Goal: Task Accomplishment & Management: Complete application form

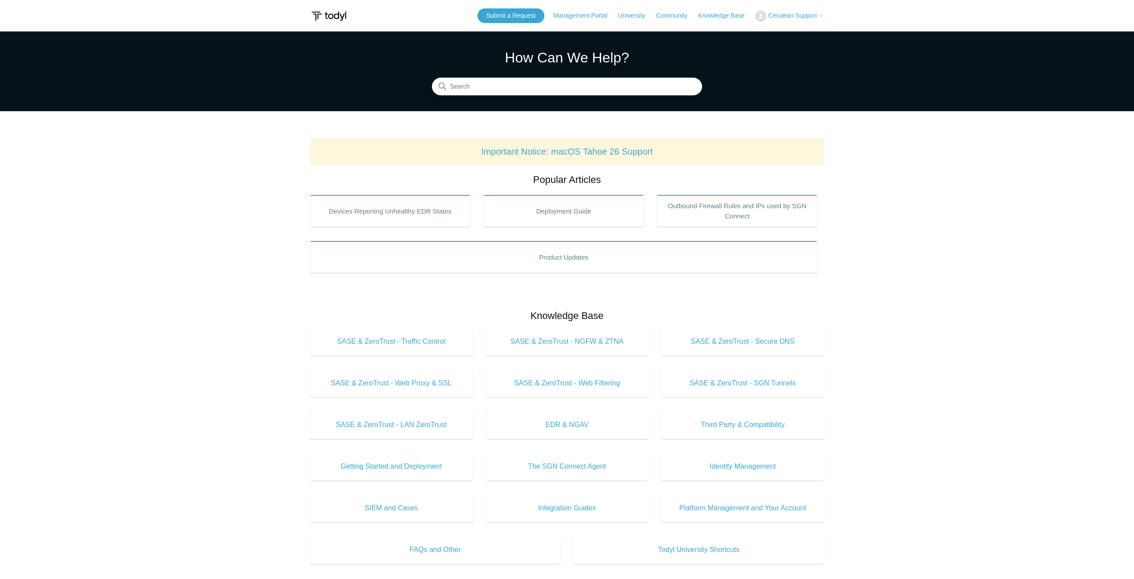
click at [828, 19] on body "Skip to main content Submit a Request Management Portal University Community Kn…" at bounding box center [567, 430] width 1134 height 860
click at [787, 16] on span "Cerulean Support" at bounding box center [792, 15] width 49 height 7
click at [814, 31] on link "My Support Requests" at bounding box center [799, 35] width 86 height 16
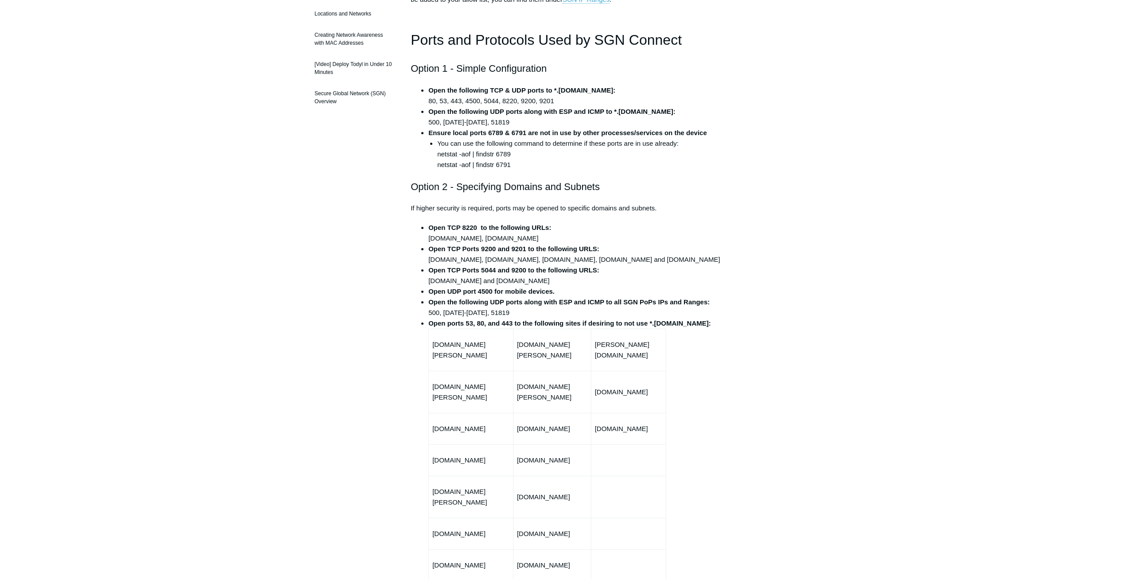
scroll to position [92, 0]
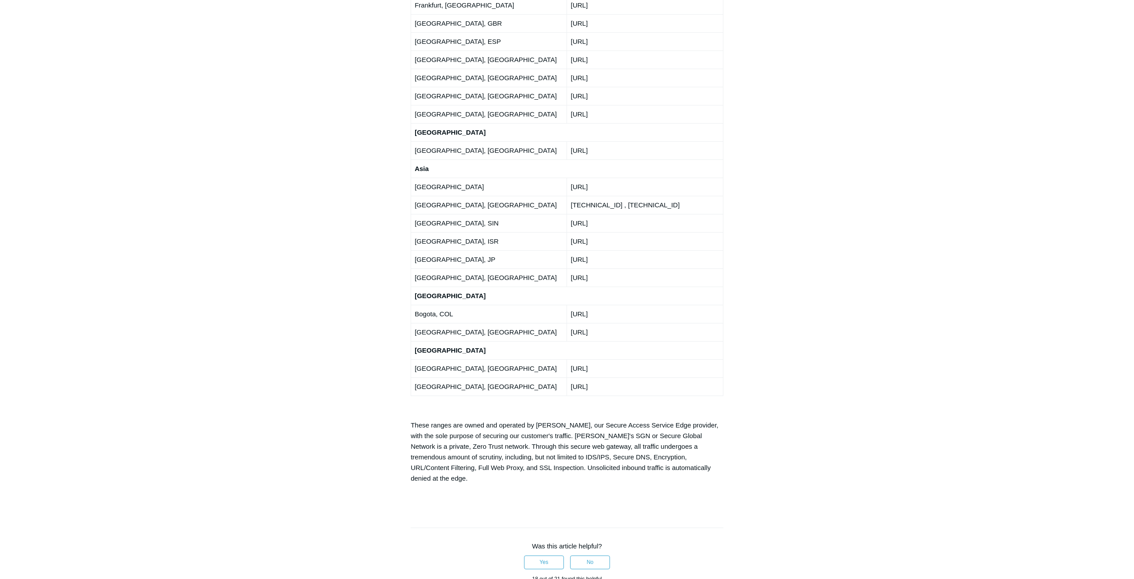
drag, startPoint x: 778, startPoint y: 229, endPoint x: 825, endPoint y: 572, distance: 346.9
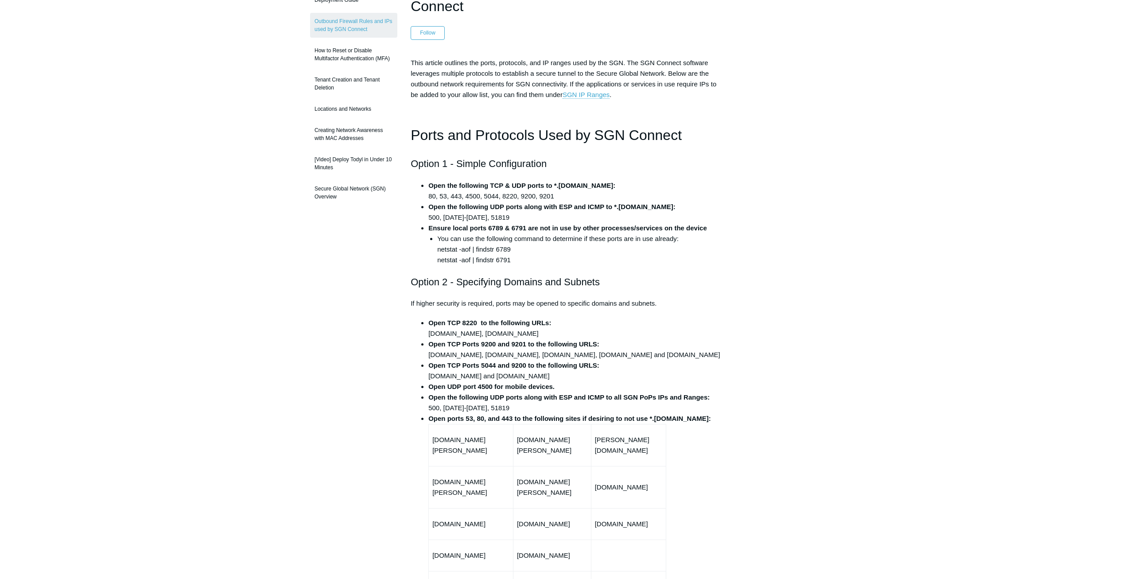
scroll to position [61, 0]
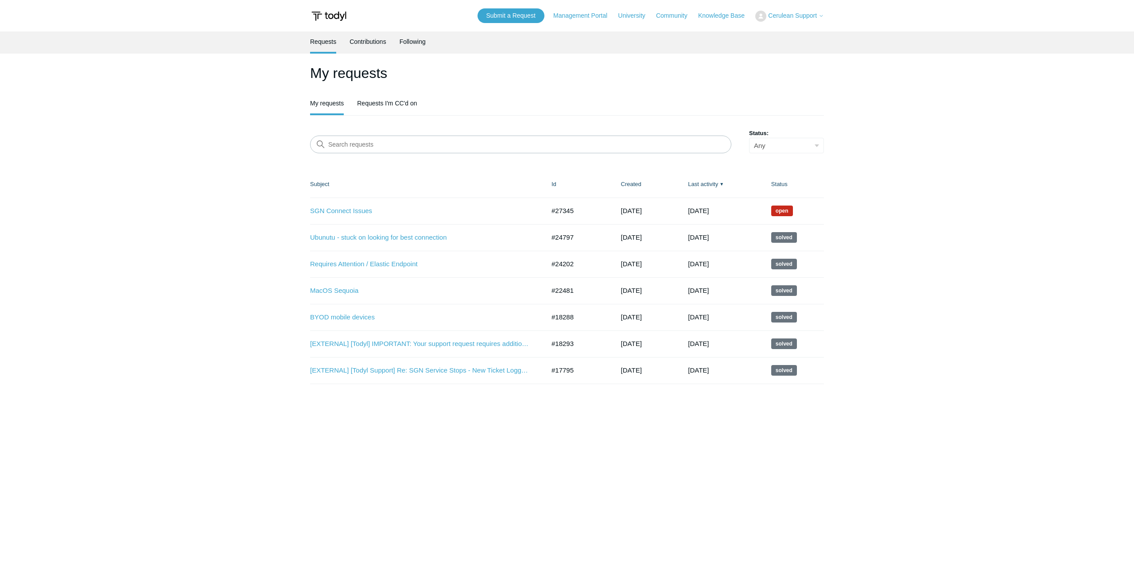
click at [227, 139] on main "Requests Contributions Following My requests My requests Requests I'm CC'd on S…" at bounding box center [567, 291] width 1134 height 521
click at [513, 20] on link "Submit a Request" at bounding box center [511, 15] width 67 height 15
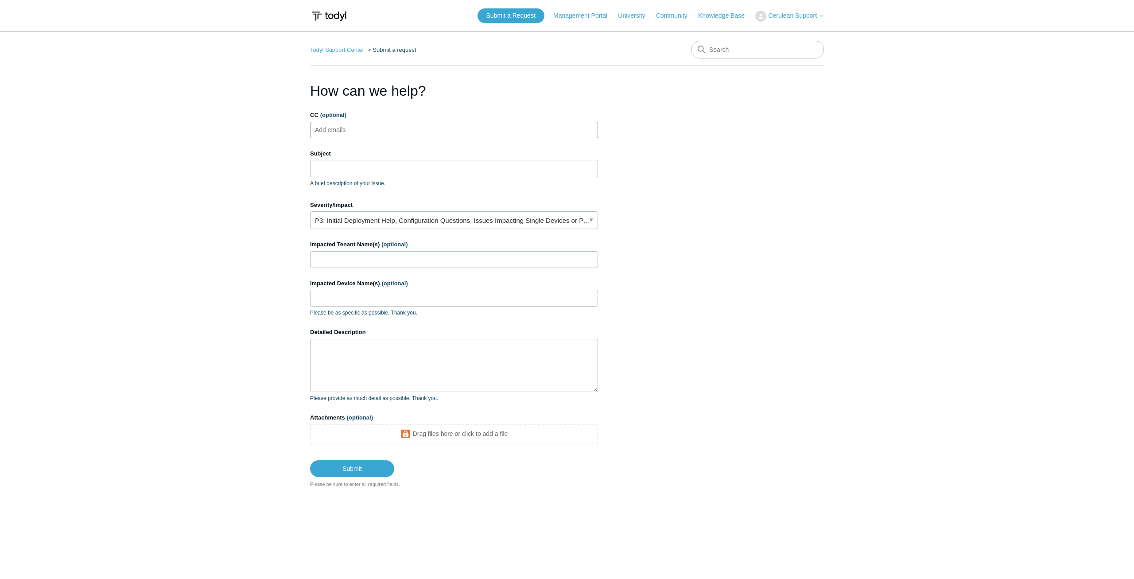
click at [395, 128] on ul "Add emails" at bounding box center [454, 130] width 288 height 16
type input "ilvi@cerulean.co.uk"
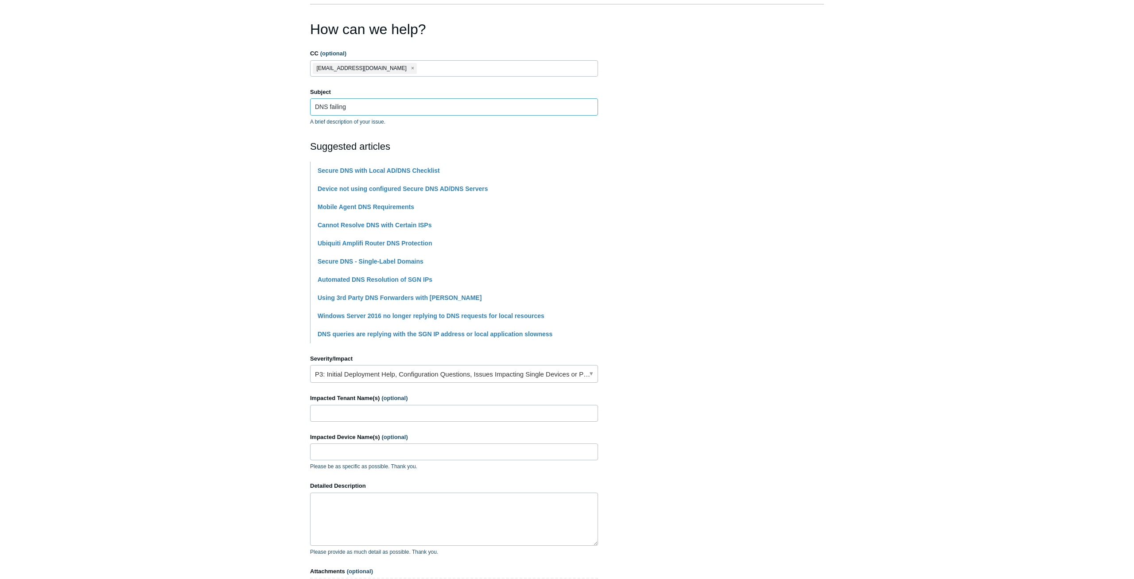
scroll to position [92, 0]
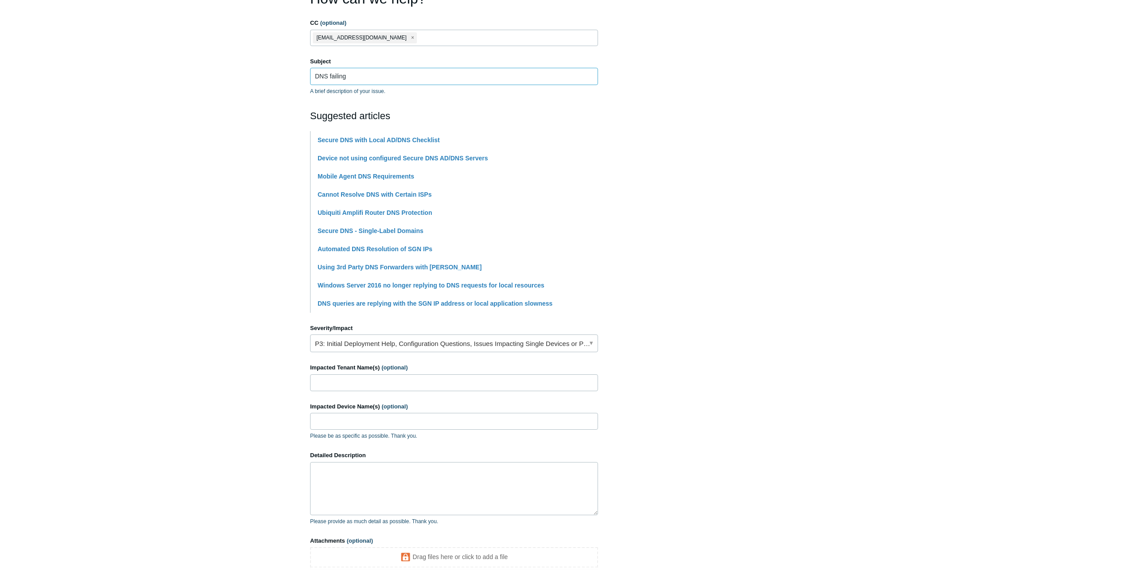
type input "DNS failing"
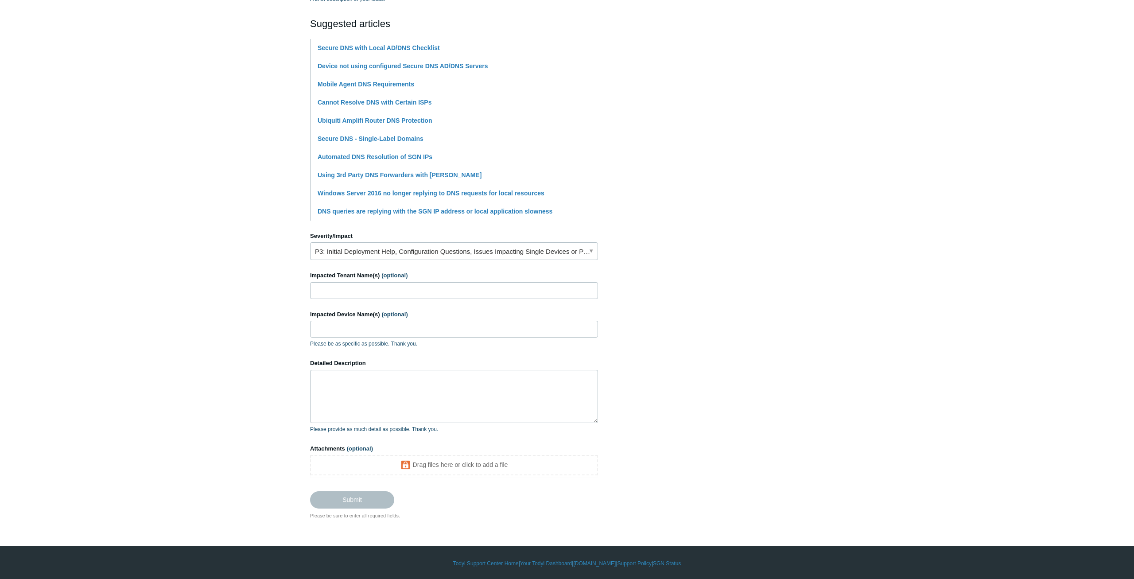
scroll to position [0, 0]
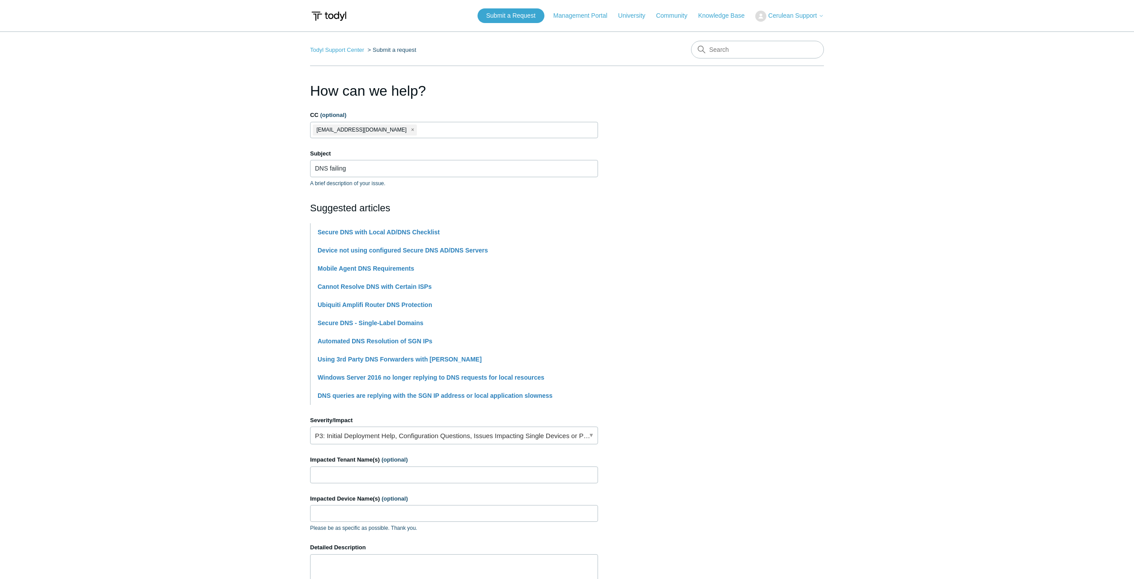
drag, startPoint x: 601, startPoint y: 92, endPoint x: 607, endPoint y: 4, distance: 87.9
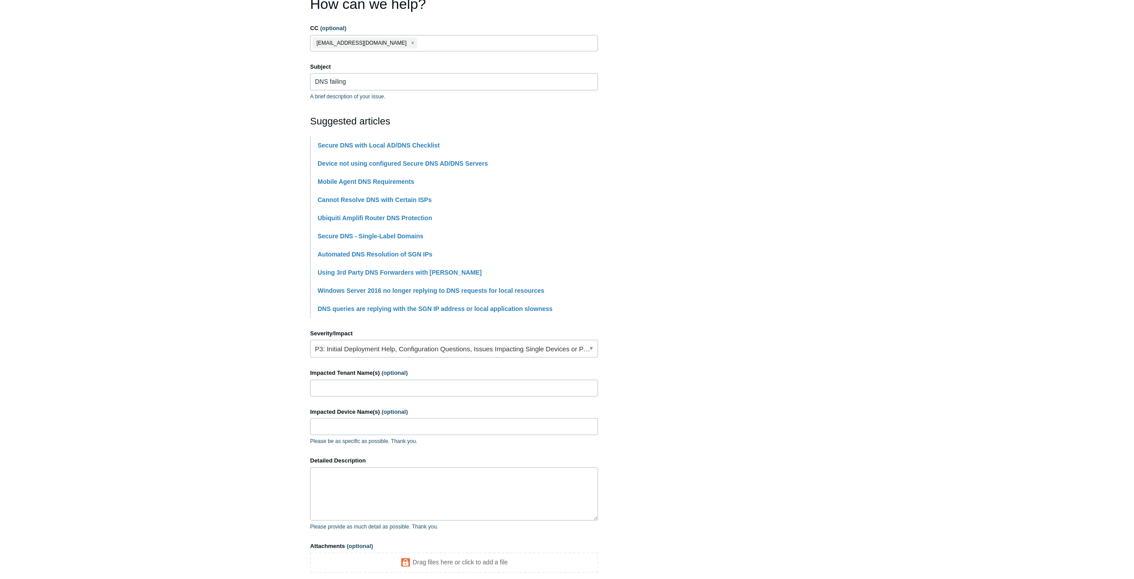
scroll to position [138, 0]
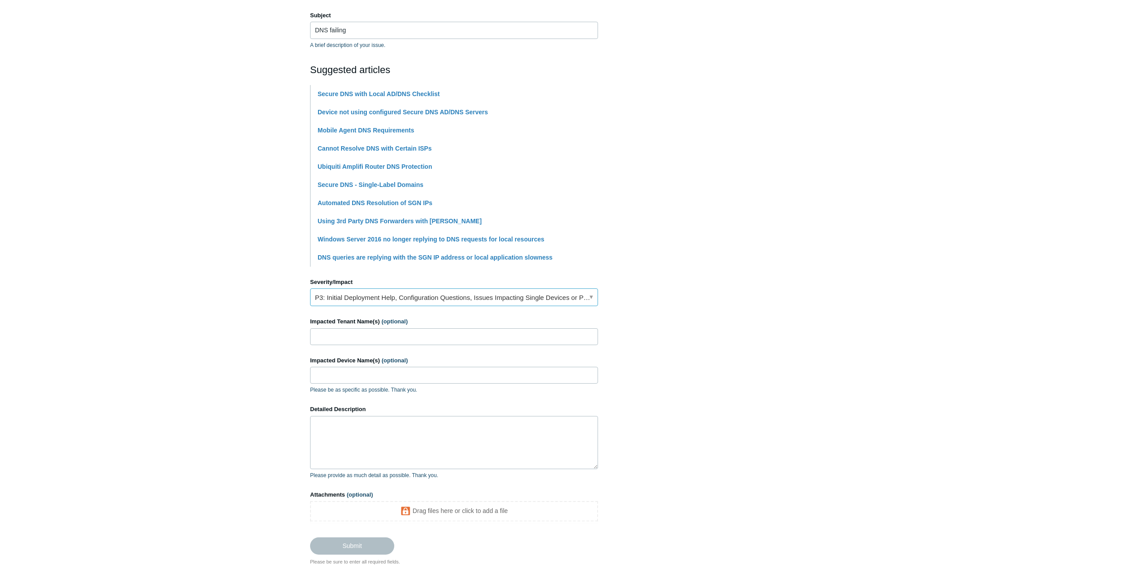
click at [408, 303] on link "P3: Initial Deployment Help, Configuration Questions, Issues Impacting Single D…" at bounding box center [454, 297] width 288 height 18
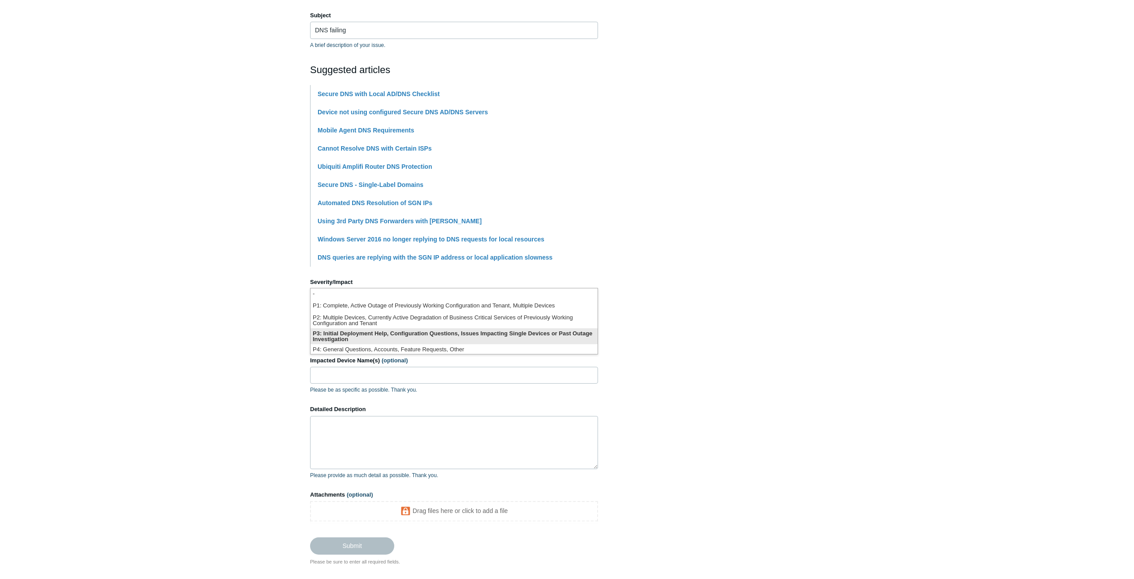
click at [480, 331] on li "P3: Initial Deployment Help, Configuration Questions, Issues Impacting Single D…" at bounding box center [454, 336] width 287 height 16
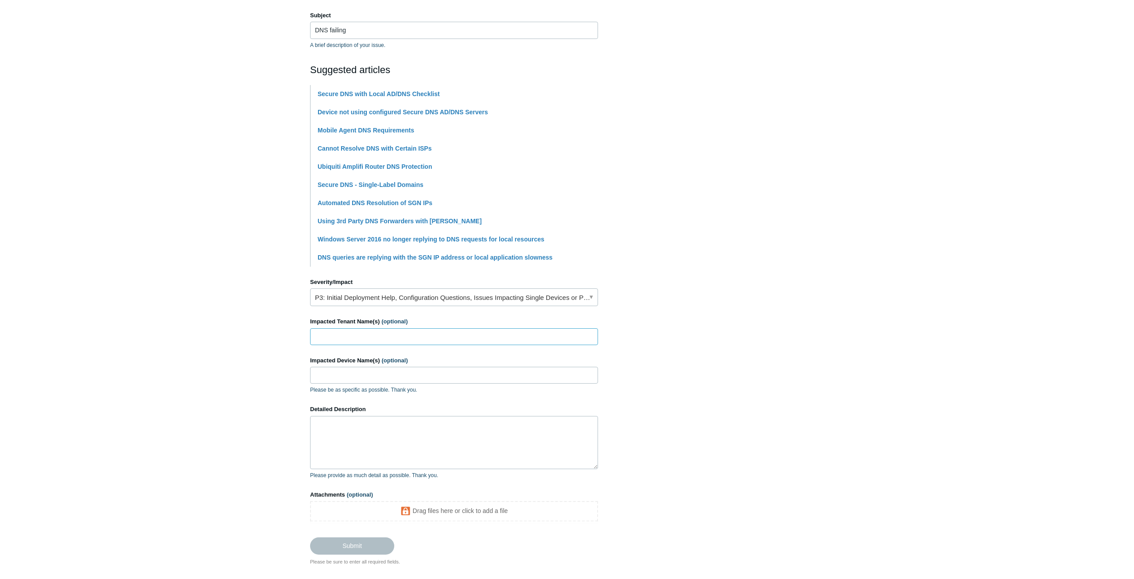
click at [408, 338] on input "Impacted Tenant Name(s) (optional)" at bounding box center [454, 336] width 288 height 17
type input "MiNA Therapeutics"
click at [354, 369] on input "Impacted Device Name(s) (optional)" at bounding box center [454, 375] width 288 height 17
type input "MINA-LAP10"
click at [428, 449] on textarea "Hi support, Having issues with one device and DNS resolution while connected to…" at bounding box center [454, 442] width 288 height 53
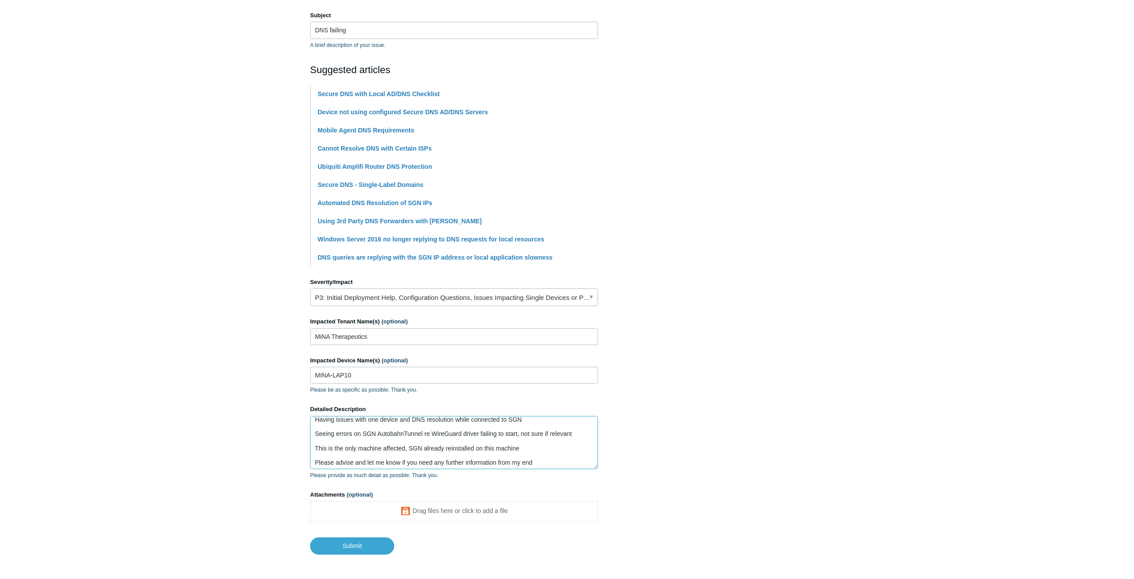
scroll to position [20, 0]
type textarea "Hi support, Having issues with one device and DNS resolution while connected to…"
click at [358, 538] on input "Submit" at bounding box center [352, 546] width 84 height 18
